Goal: Task Accomplishment & Management: Manage account settings

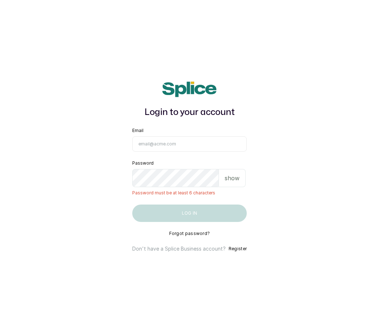
click at [240, 182] on p "show" at bounding box center [232, 178] width 15 height 9
click at [237, 182] on p "hide" at bounding box center [232, 178] width 11 height 9
click at [235, 182] on p "show" at bounding box center [232, 178] width 15 height 9
click at [236, 182] on p "hide" at bounding box center [232, 178] width 11 height 9
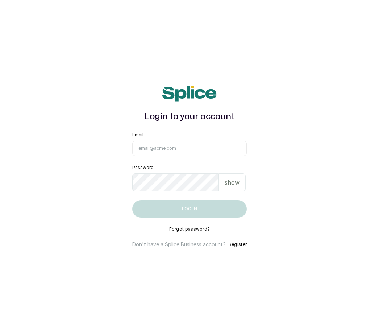
click at [231, 187] on p "show" at bounding box center [232, 182] width 15 height 9
click at [164, 156] on input "Email" at bounding box center [189, 148] width 115 height 15
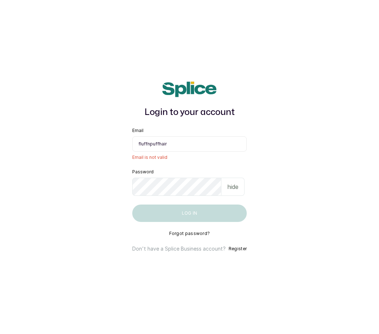
click at [182, 151] on input "fluffnpuffhair" at bounding box center [189, 143] width 115 height 15
click at [336, 134] on main "Login to your account Email fluffnpuffhair@ Email is not valid Password hide Lo…" at bounding box center [189, 167] width 379 height 334
click at [178, 151] on input "fluffnpuffhair@" at bounding box center [189, 143] width 115 height 15
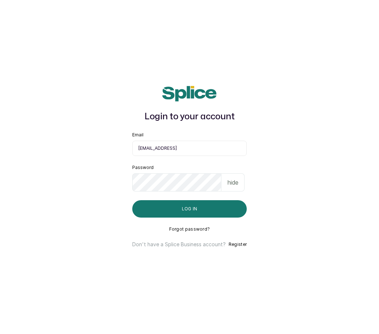
type input "[EMAIL_ADDRESS]"
click at [196, 213] on button "Log in" at bounding box center [189, 208] width 115 height 17
click at [187, 217] on button "Log in" at bounding box center [189, 208] width 115 height 17
click at [234, 187] on p "hide" at bounding box center [232, 182] width 11 height 9
click at [194, 214] on button "Log in" at bounding box center [189, 208] width 115 height 17
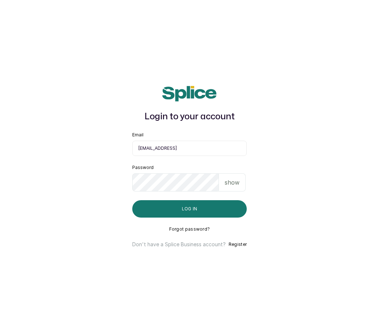
click at [238, 187] on p "show" at bounding box center [232, 182] width 15 height 9
click at [206, 216] on button "Log in" at bounding box center [189, 208] width 115 height 17
click at [275, 187] on main "Login to your account Email [EMAIL_ADDRESS] Password hide Log in Forgot passwor…" at bounding box center [189, 167] width 379 height 334
click at [290, 192] on main "Login to your account Email [EMAIL_ADDRESS] Password hide Log in Forgot passwor…" at bounding box center [189, 167] width 379 height 334
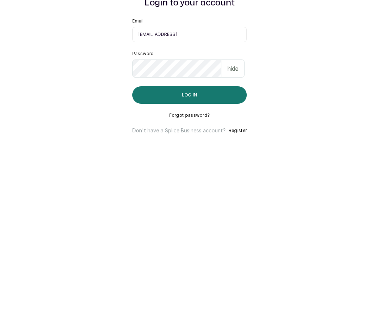
click at [197, 200] on button "Log in" at bounding box center [189, 208] width 115 height 17
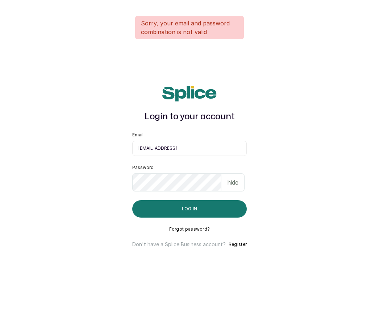
click at [238, 178] on p "hide" at bounding box center [232, 182] width 11 height 9
click at [213, 200] on button "Log in" at bounding box center [189, 208] width 115 height 17
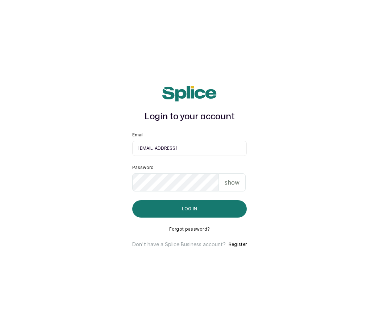
click at [198, 201] on button "Log in" at bounding box center [189, 208] width 115 height 17
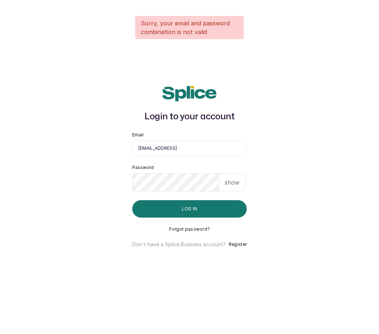
click at [335, 263] on main "Login to your account Sorry, your email and password combination is not valid E…" at bounding box center [189, 167] width 379 height 334
click at [237, 178] on p "show" at bounding box center [232, 182] width 15 height 9
